Goal: Task Accomplishment & Management: Use online tool/utility

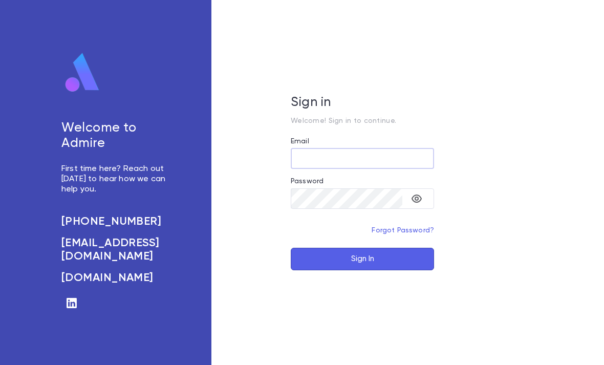
type input "**********"
click at [362, 270] on button "Sign In" at bounding box center [362, 259] width 143 height 23
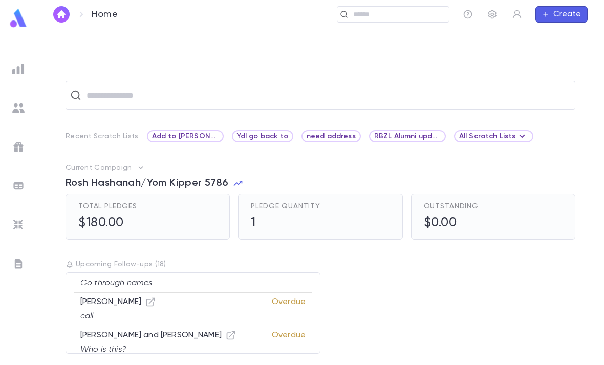
scroll to position [32, 0]
click at [18, 17] on img at bounding box center [18, 18] width 20 height 20
click at [20, 216] on div at bounding box center [18, 224] width 18 height 18
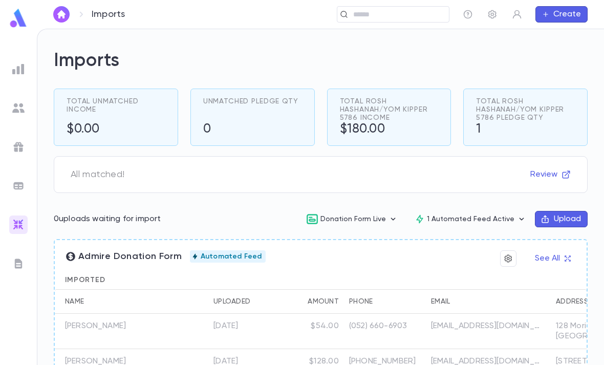
click at [15, 63] on img at bounding box center [18, 69] width 12 height 12
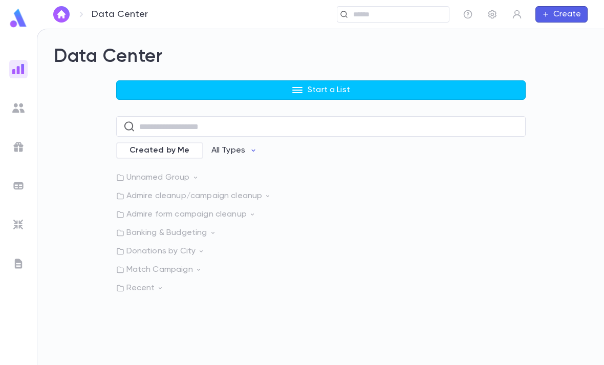
click at [197, 246] on p "Donations by City" at bounding box center [320, 251] width 409 height 10
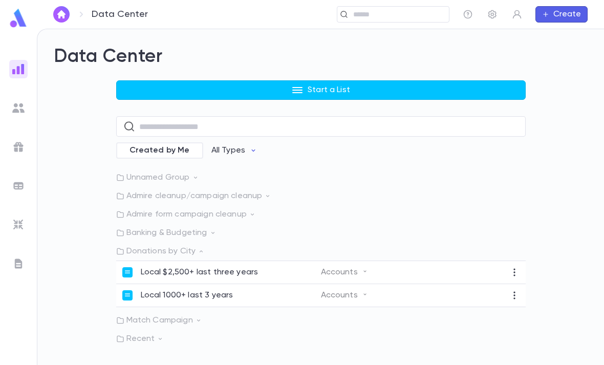
click at [209, 229] on icon at bounding box center [212, 232] width 7 height 7
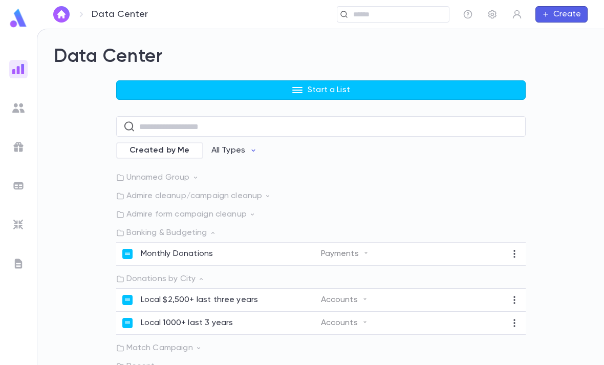
click at [241, 209] on p "Admire form campaign cleanup" at bounding box center [320, 214] width 409 height 10
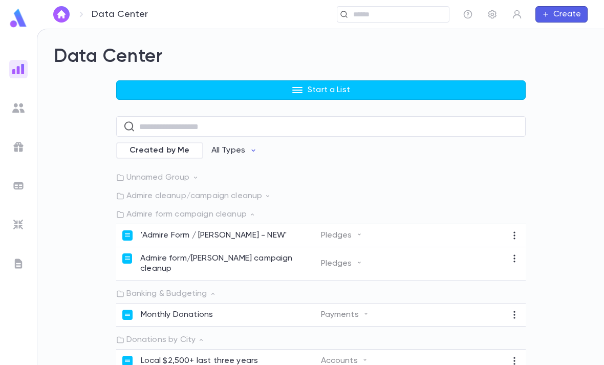
click at [217, 253] on p "Admire form/[PERSON_NAME] campaign cleanup" at bounding box center [230, 263] width 180 height 20
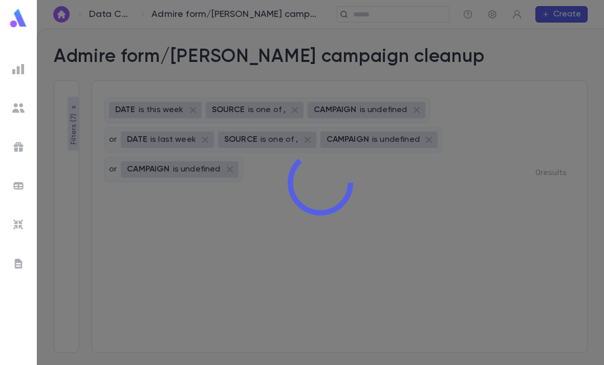
type input "**********"
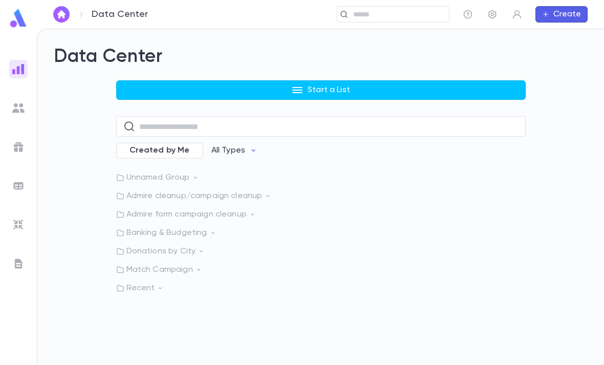
click at [278, 228] on p "Banking & Budgeting" at bounding box center [320, 233] width 409 height 10
click at [292, 228] on p "Banking & Budgeting" at bounding box center [320, 233] width 409 height 10
click at [289, 228] on p "Banking & Budgeting" at bounding box center [320, 233] width 409 height 10
click at [282, 228] on p "Banking & Budgeting" at bounding box center [320, 233] width 409 height 10
click at [269, 191] on p "Admire cleanup/campaign cleanup" at bounding box center [320, 196] width 409 height 10
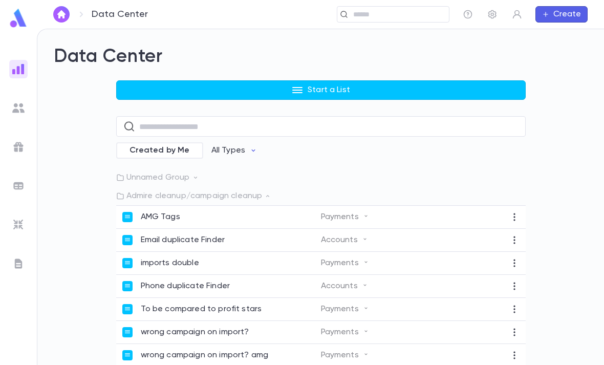
click at [264, 191] on p "Admire cleanup/campaign cleanup" at bounding box center [320, 196] width 409 height 10
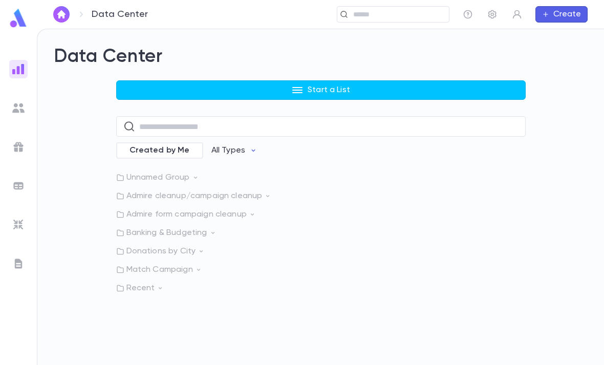
click at [249, 211] on icon at bounding box center [252, 214] width 7 height 7
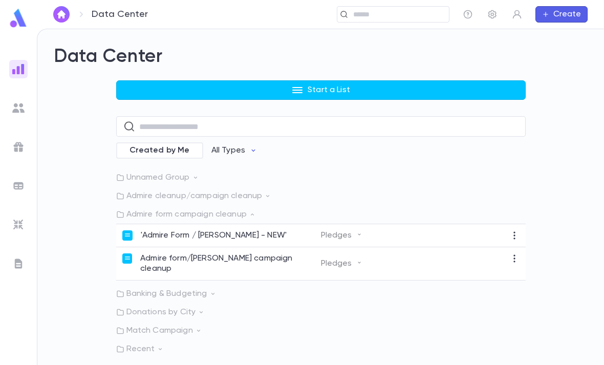
click at [254, 230] on p "'Admire Form / [PERSON_NAME] - NEW'" at bounding box center [214, 235] width 146 height 10
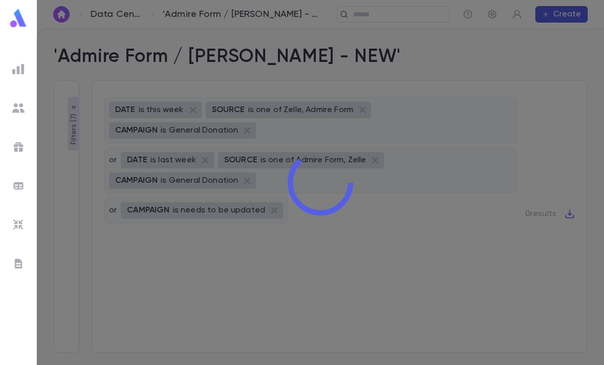
type input "**********"
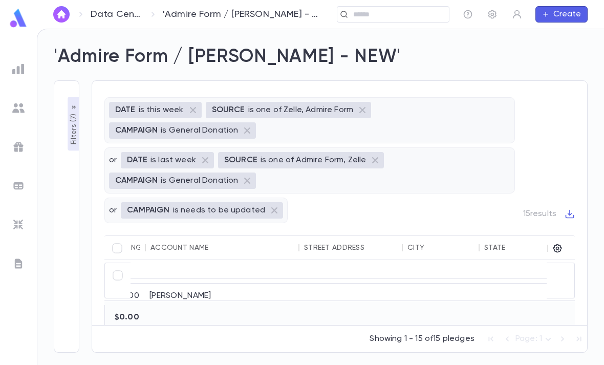
scroll to position [405, 337]
click at [442, 310] on div at bounding box center [445, 327] width 77 height 35
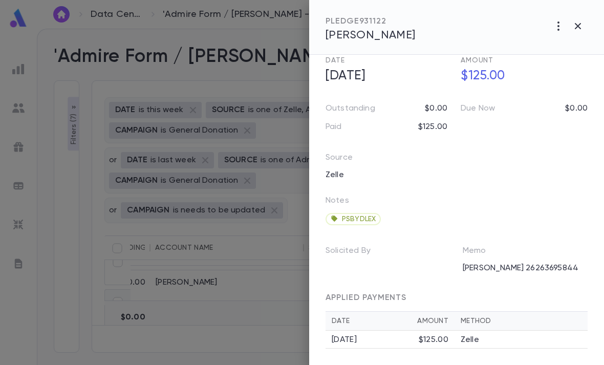
scroll to position [70, 0]
click at [492, 338] on div "Zelle" at bounding box center [520, 340] width 121 height 10
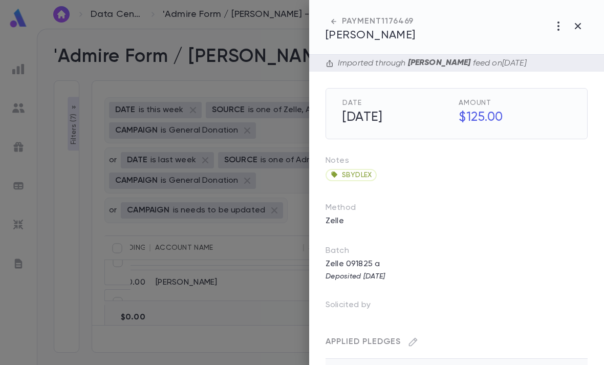
click at [586, 21] on button "button" at bounding box center [577, 25] width 19 height 19
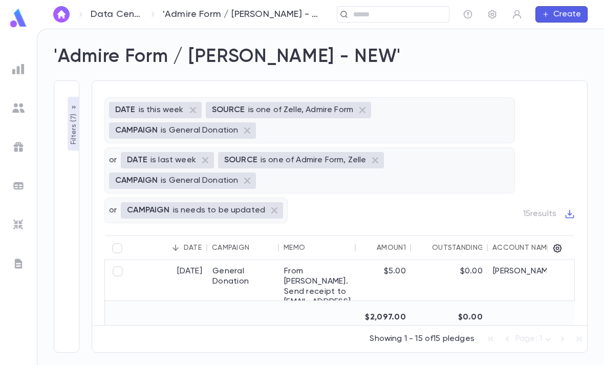
scroll to position [334, 0]
click at [78, 117] on p "Filters ( 7 )" at bounding box center [74, 128] width 10 height 33
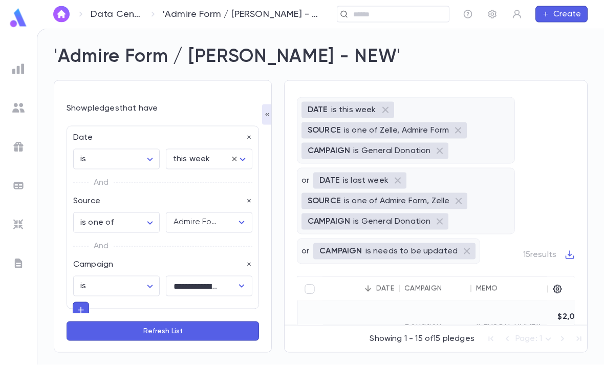
scroll to position [33, 0]
click at [269, 110] on icon "button" at bounding box center [267, 114] width 8 height 8
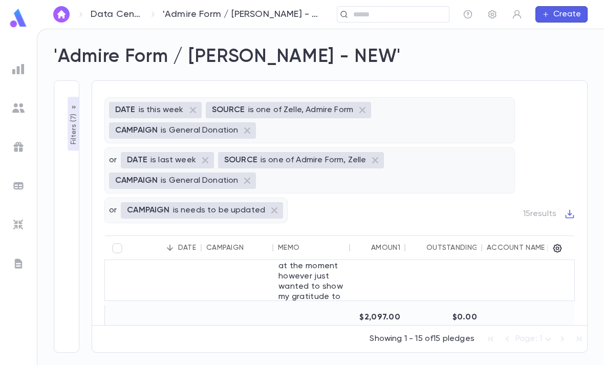
scroll to position [609, 3]
click at [450, 268] on div "$0.00" at bounding box center [446, 330] width 77 height 188
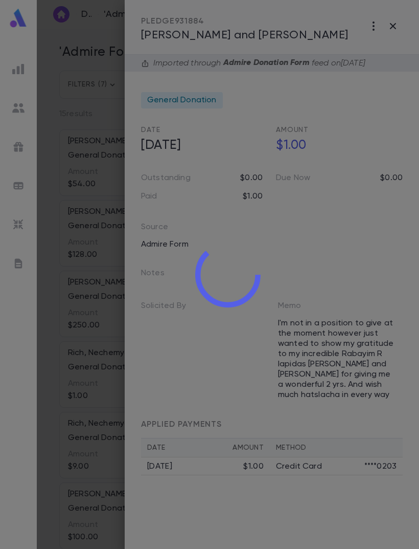
scroll to position [0, 0]
